Goal: Navigation & Orientation: Find specific page/section

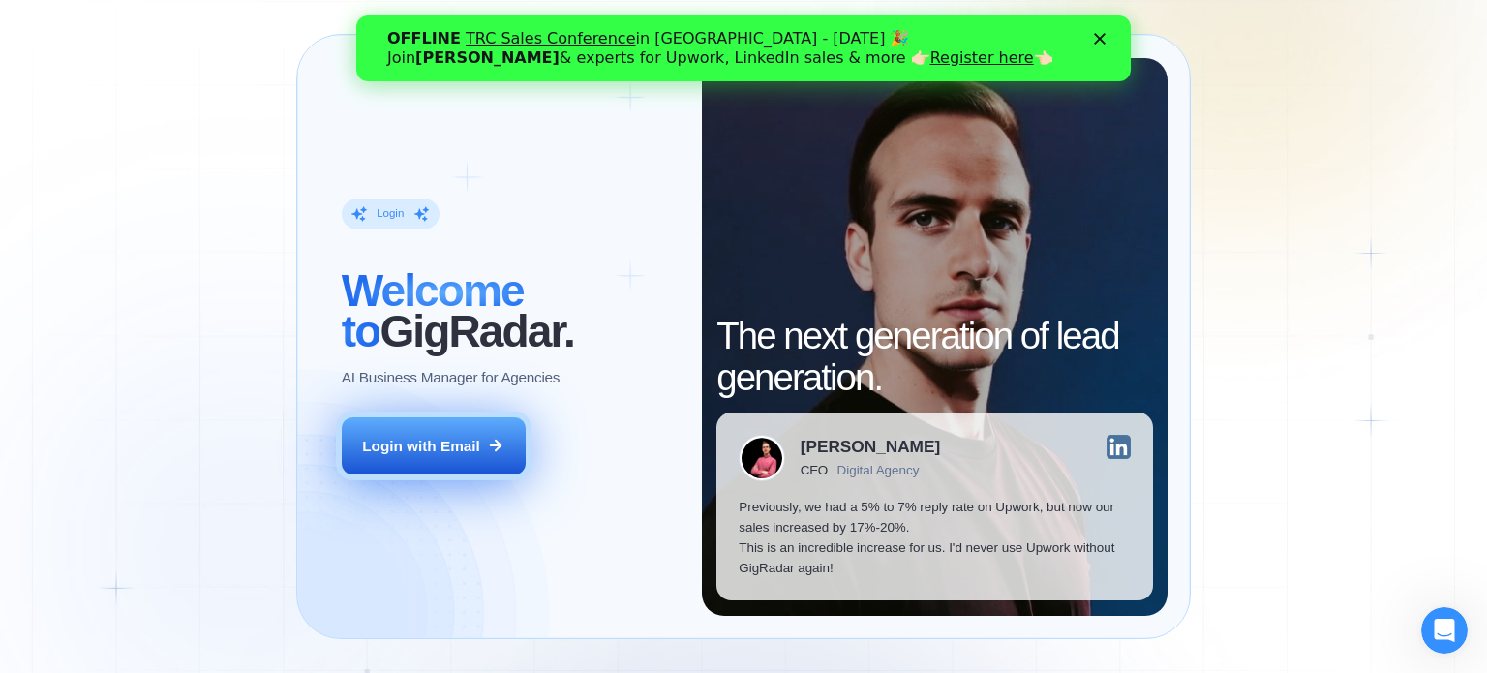
click at [432, 454] on div "Login with Email" at bounding box center [421, 446] width 118 height 20
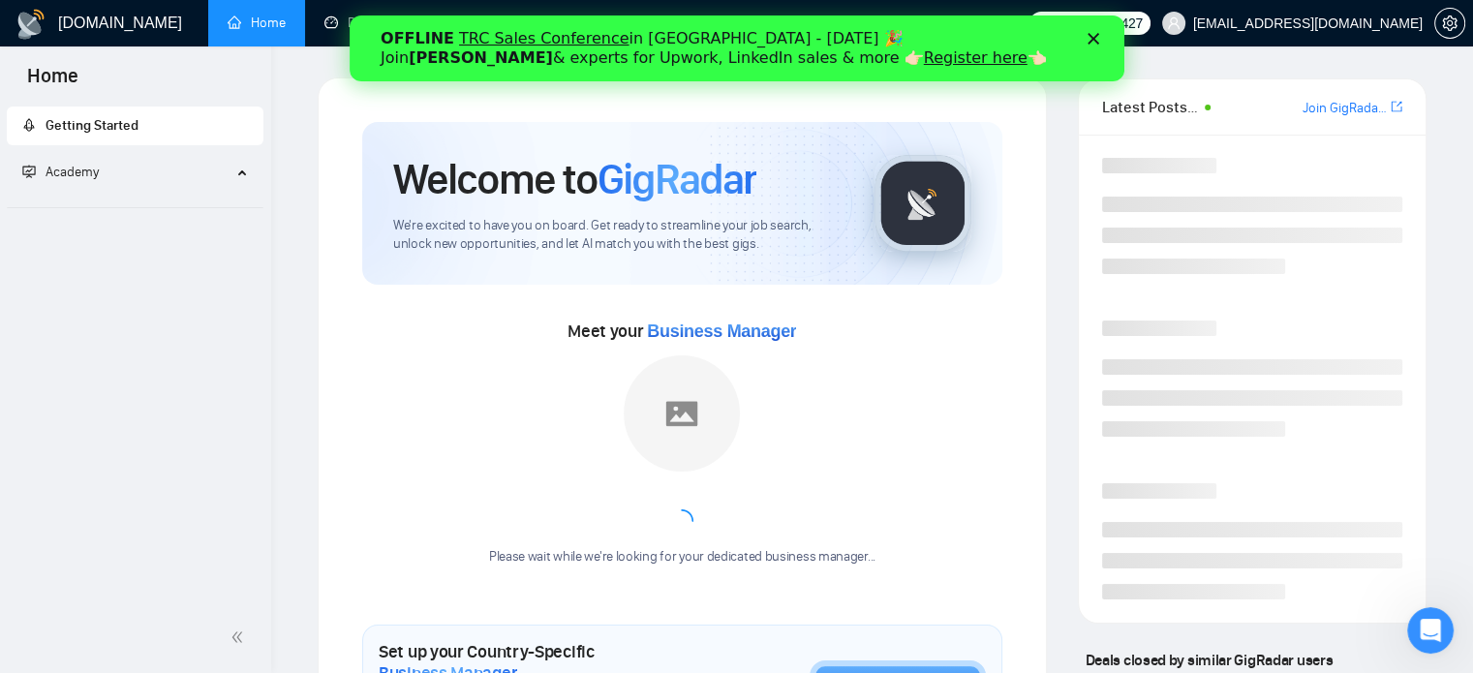
click at [1101, 41] on div "Закрити" at bounding box center [1095, 39] width 19 height 12
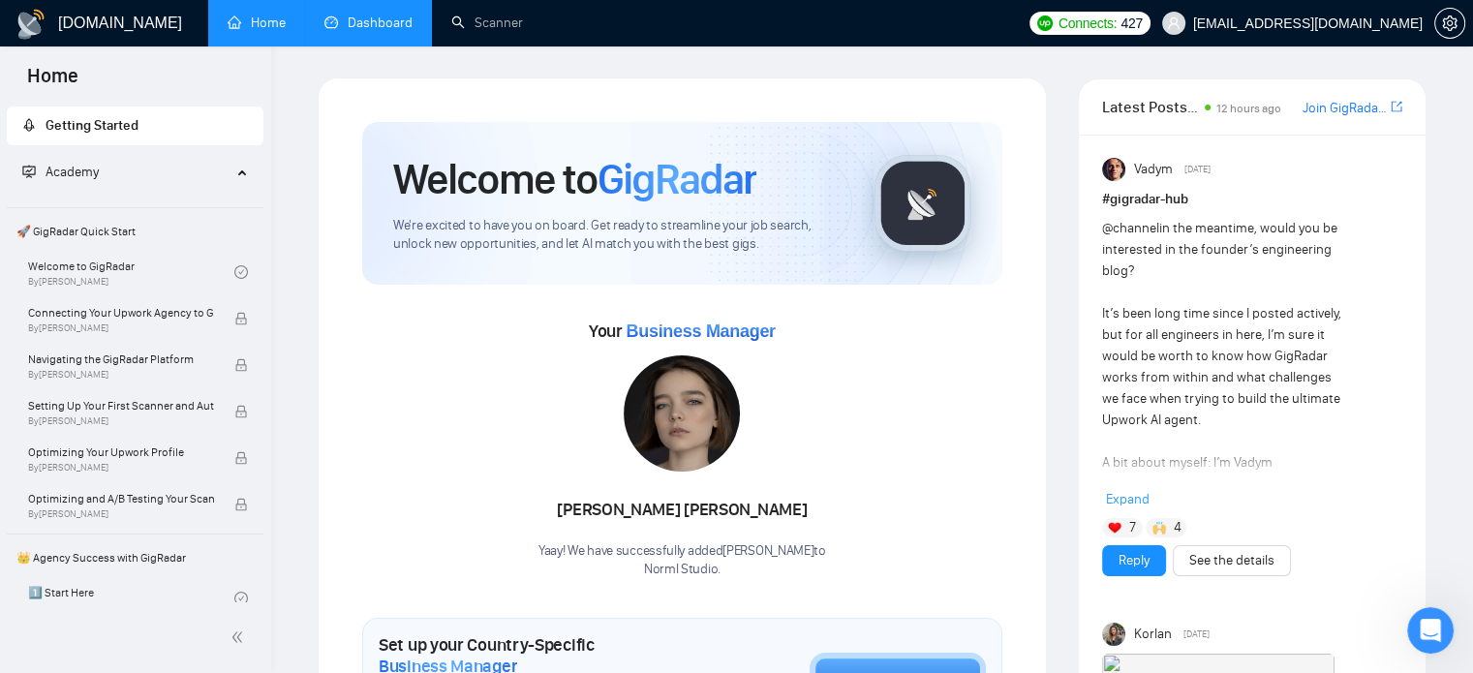
click at [333, 18] on link "Dashboard" at bounding box center [368, 23] width 88 height 16
